Goal: Transaction & Acquisition: Purchase product/service

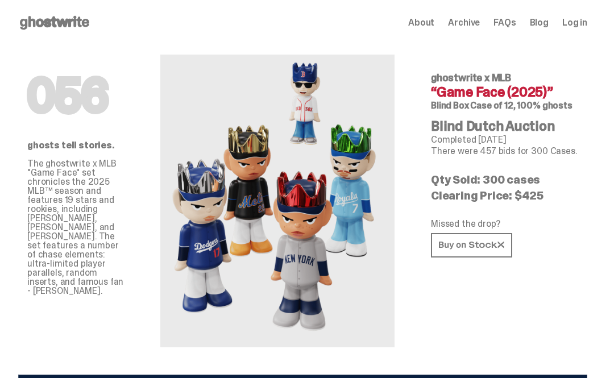
click at [47, 22] on use at bounding box center [54, 23] width 69 height 14
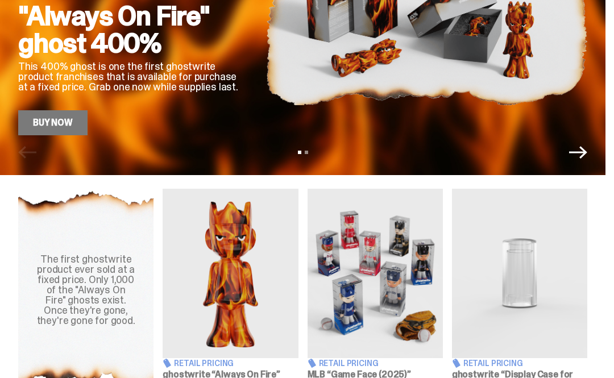
scroll to position [236, 0]
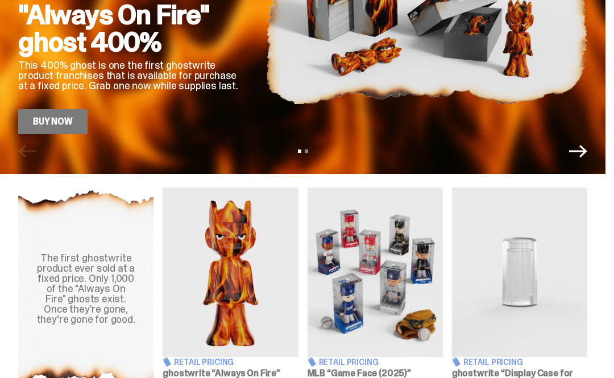
click at [490, 57] on img at bounding box center [426, 13] width 321 height 241
click at [42, 127] on link "Buy Now" at bounding box center [52, 121] width 69 height 25
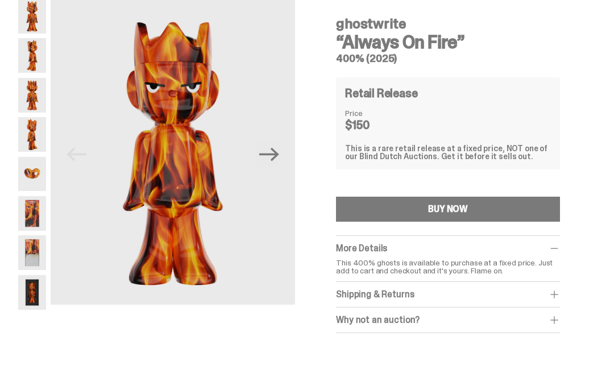
scroll to position [47, 0]
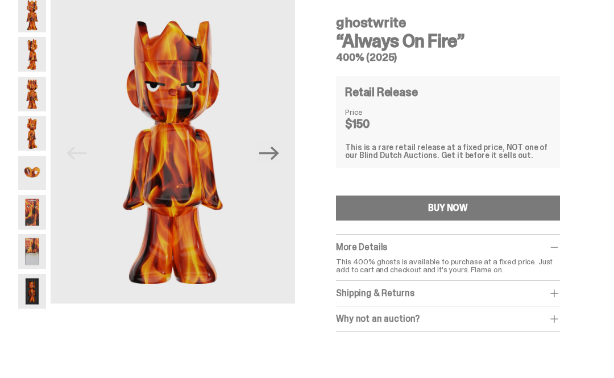
click at [509, 196] on button "BUY NOW" at bounding box center [448, 208] width 224 height 25
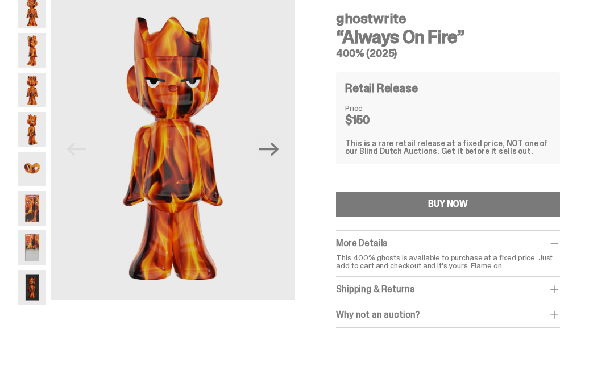
scroll to position [43, 0]
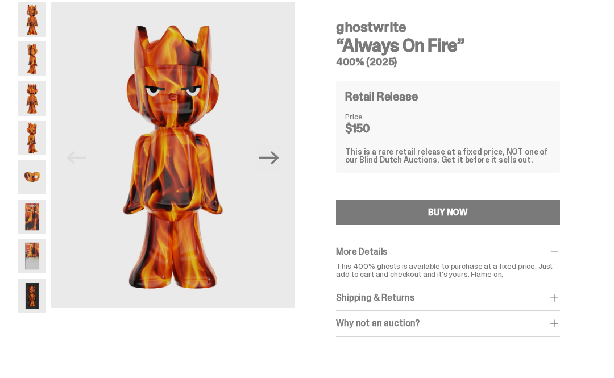
click at [279, 159] on icon "Next" at bounding box center [269, 158] width 20 height 14
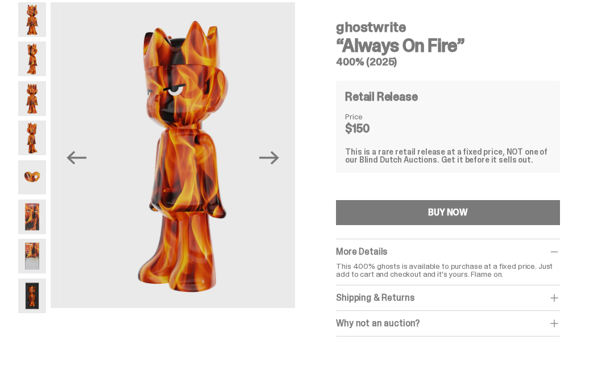
click at [278, 166] on icon "Next" at bounding box center [269, 158] width 20 height 20
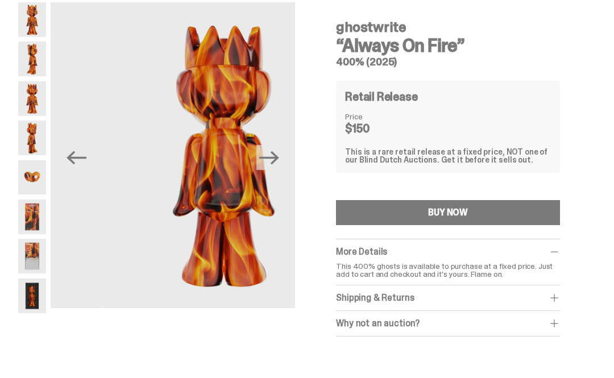
click at [279, 167] on icon "Next" at bounding box center [269, 158] width 20 height 20
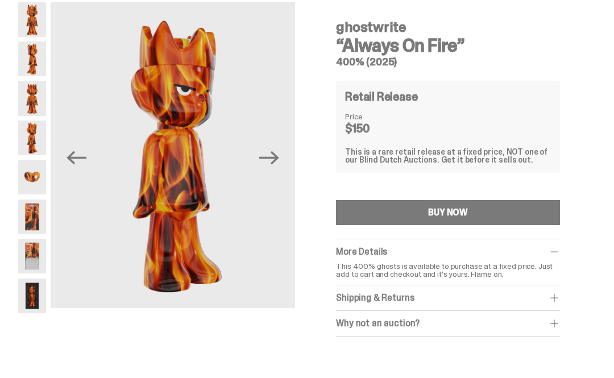
click at [279, 162] on icon "Next" at bounding box center [269, 158] width 20 height 20
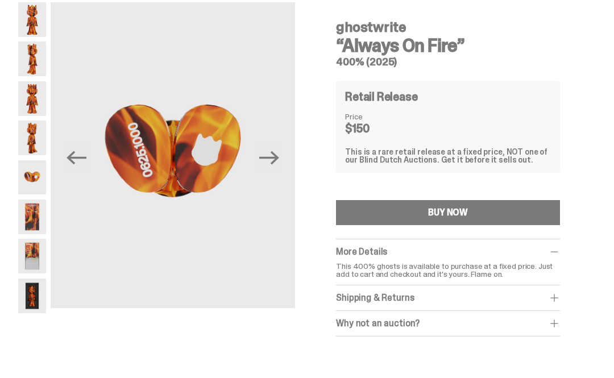
click at [270, 158] on icon "Next" at bounding box center [269, 158] width 20 height 14
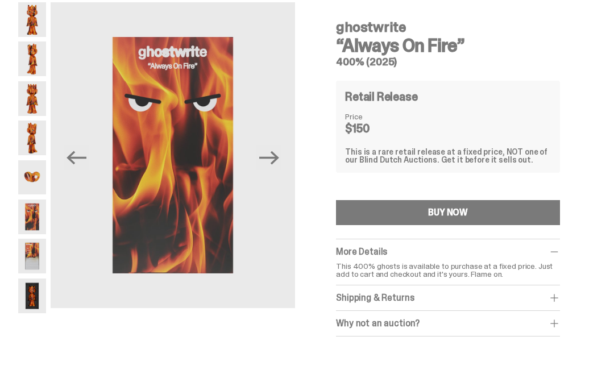
click at [292, 152] on img at bounding box center [173, 155] width 245 height 306
click at [279, 155] on icon "Next" at bounding box center [269, 158] width 20 height 14
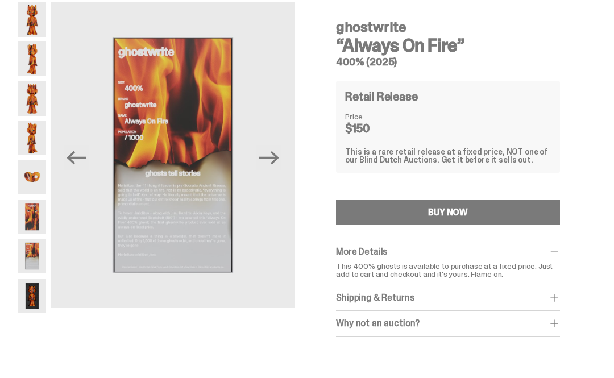
click at [278, 162] on icon "Next" at bounding box center [269, 158] width 20 height 14
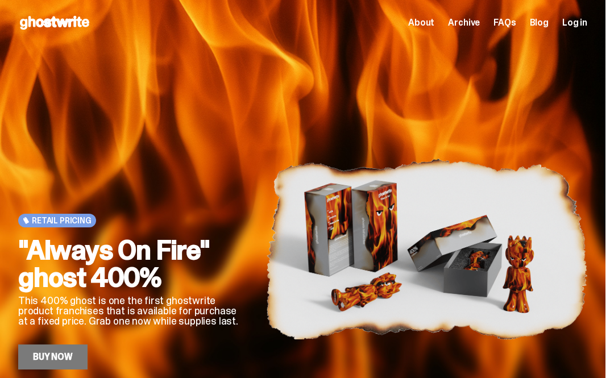
scroll to position [236, 0]
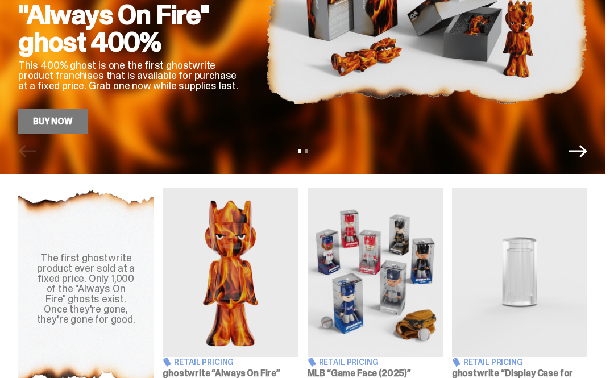
click at [393, 263] on img at bounding box center [375, 273] width 135 height 170
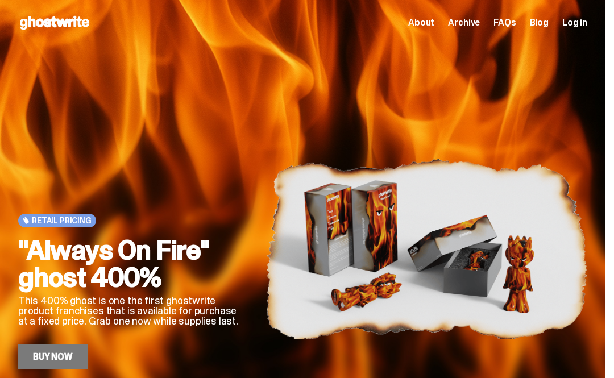
scroll to position [236, 0]
